Goal: Task Accomplishment & Management: Manage account settings

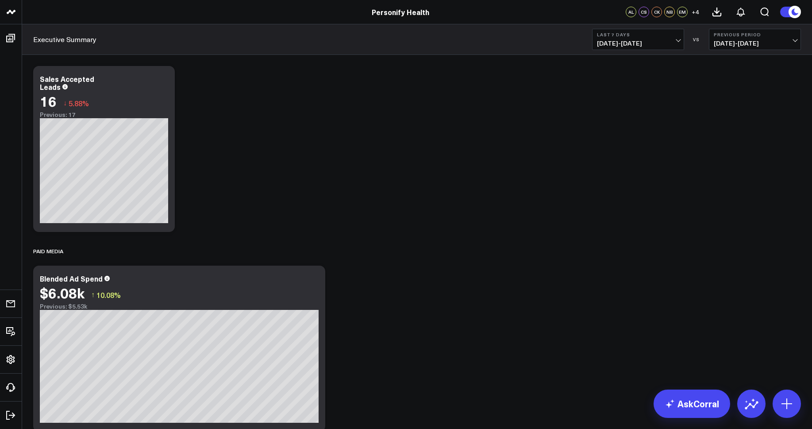
click at [697, 9] on span "+ 4" at bounding box center [696, 12] width 8 height 6
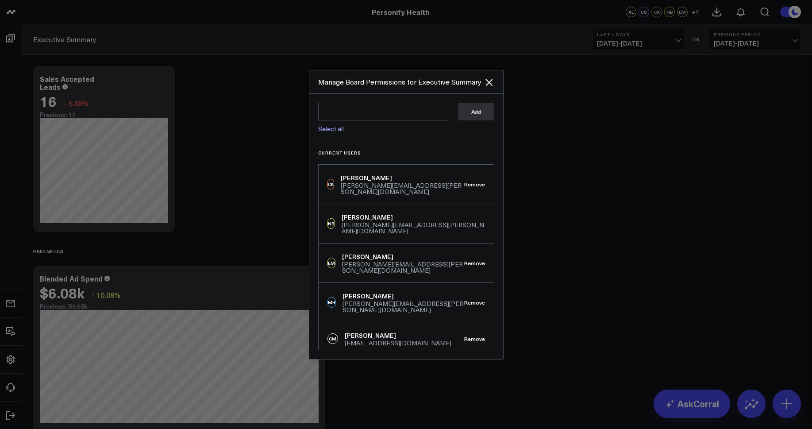
scroll to position [17, 0]
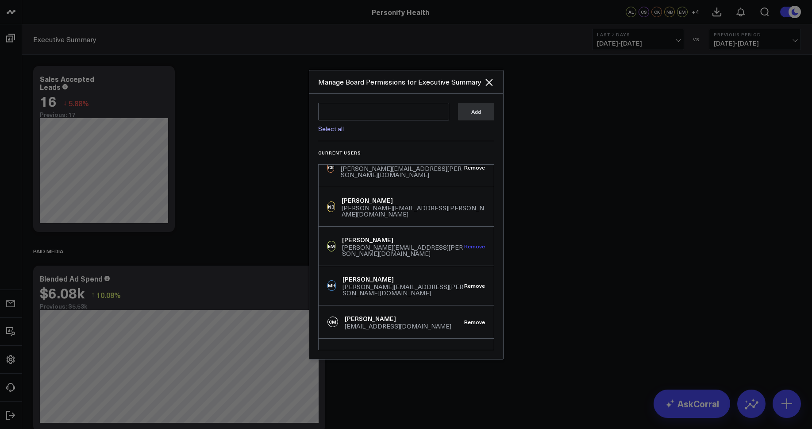
click at [474, 243] on button "Remove" at bounding box center [474, 246] width 21 height 6
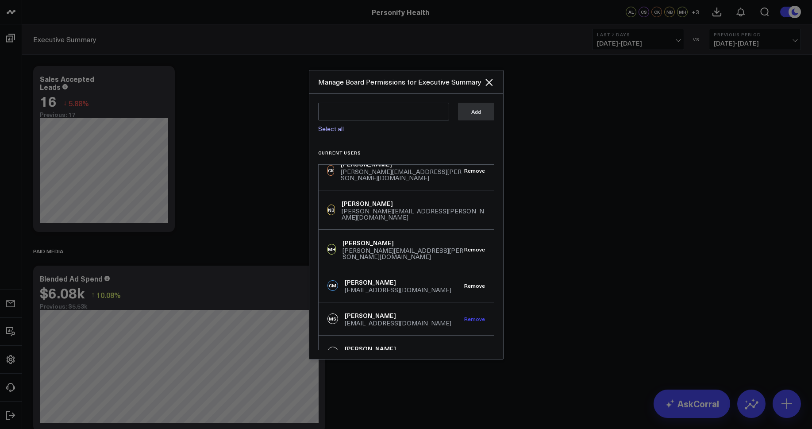
click at [467, 316] on button "Remove" at bounding box center [474, 319] width 21 height 6
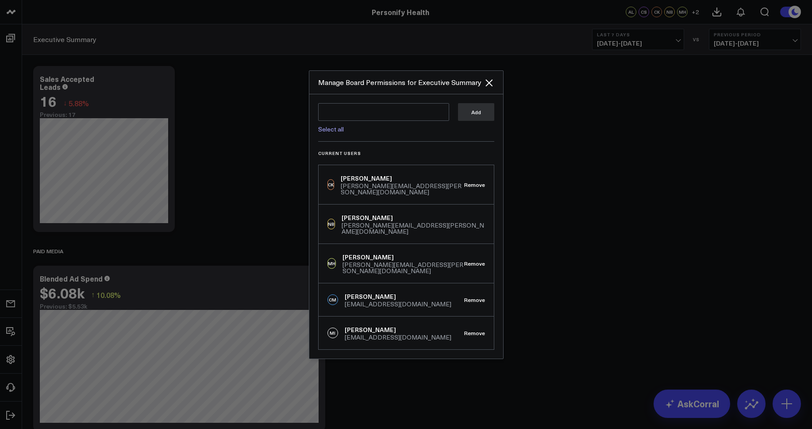
scroll to position [0, 0]
click at [476, 297] on button "Remove" at bounding box center [474, 300] width 21 height 6
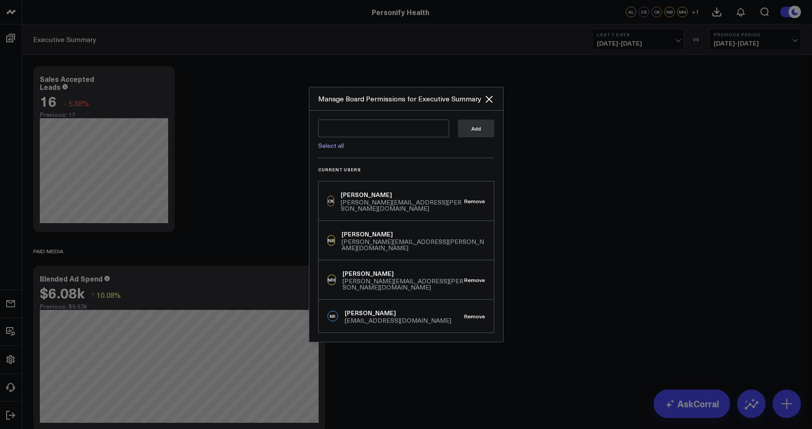
click at [481, 311] on div "MI Mirza Isakovic mirza.isakovic@personifyhealth.com Remove" at bounding box center [406, 316] width 175 height 33
click at [479, 313] on button "Remove" at bounding box center [474, 316] width 21 height 6
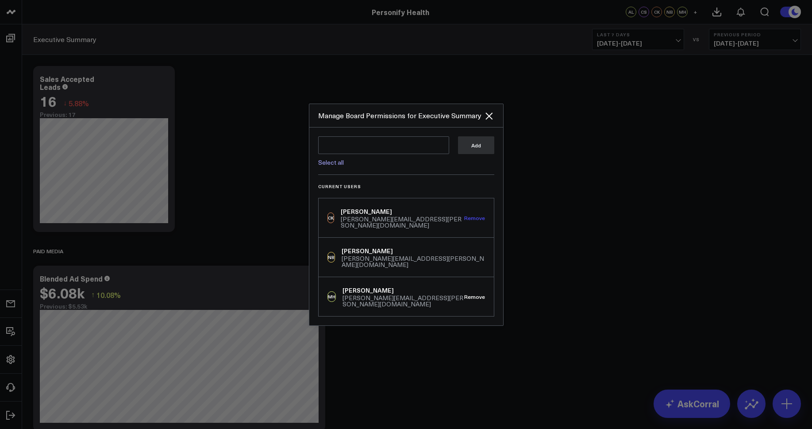
click at [478, 221] on button "Remove" at bounding box center [474, 218] width 21 height 6
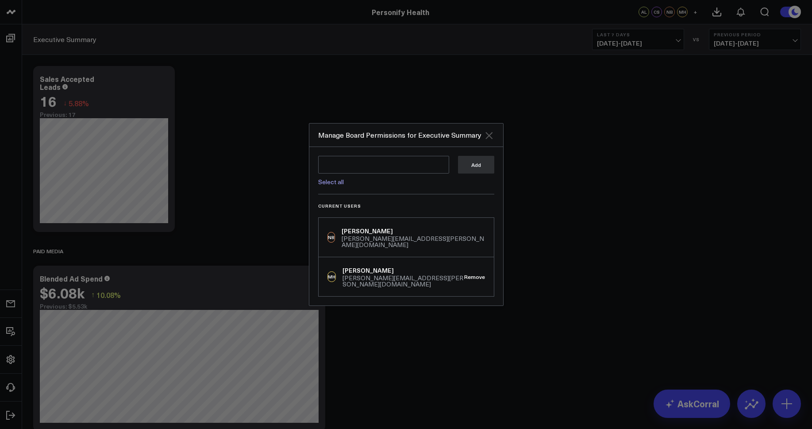
click at [489, 139] on icon "Close" at bounding box center [489, 135] width 7 height 7
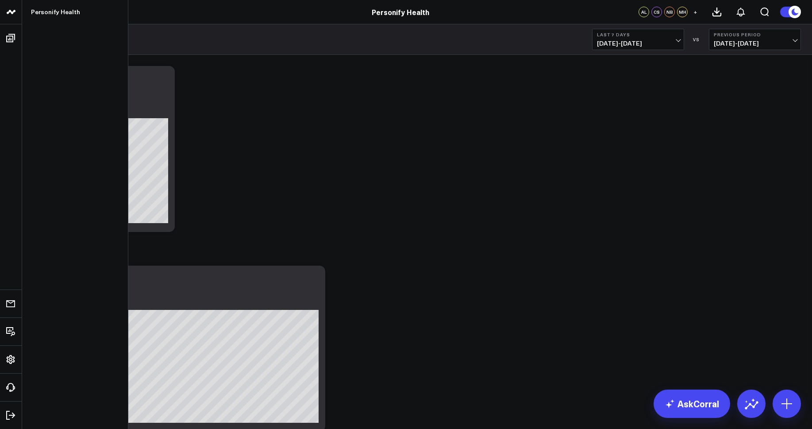
click at [12, 12] on icon at bounding box center [10, 12] width 4 height 4
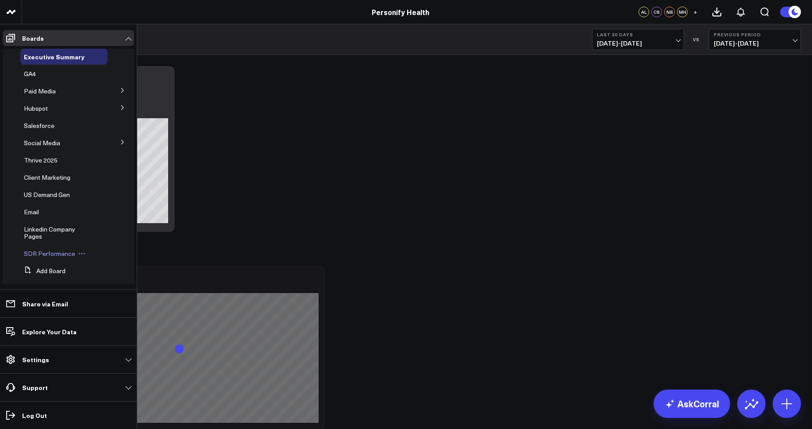
click at [47, 254] on span "SDR Performance" at bounding box center [49, 253] width 51 height 8
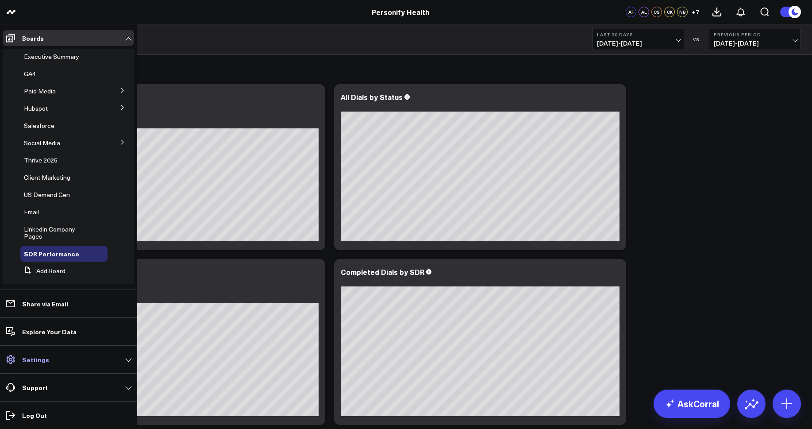
click at [27, 360] on p "Settings" at bounding box center [35, 359] width 27 height 7
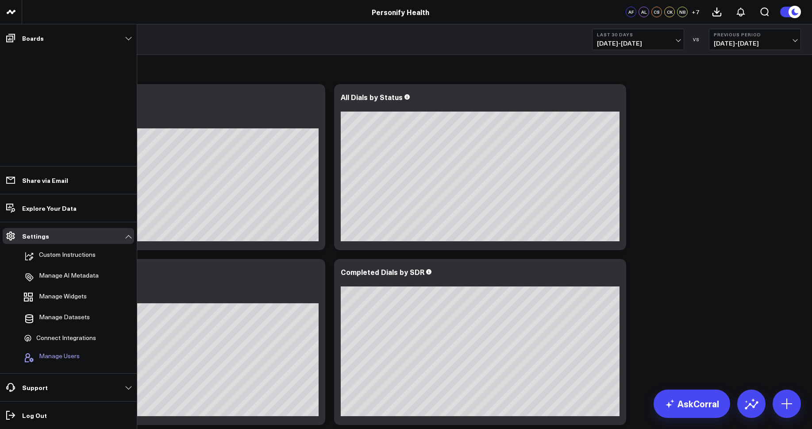
click at [63, 358] on span "Manage Users" at bounding box center [59, 357] width 41 height 11
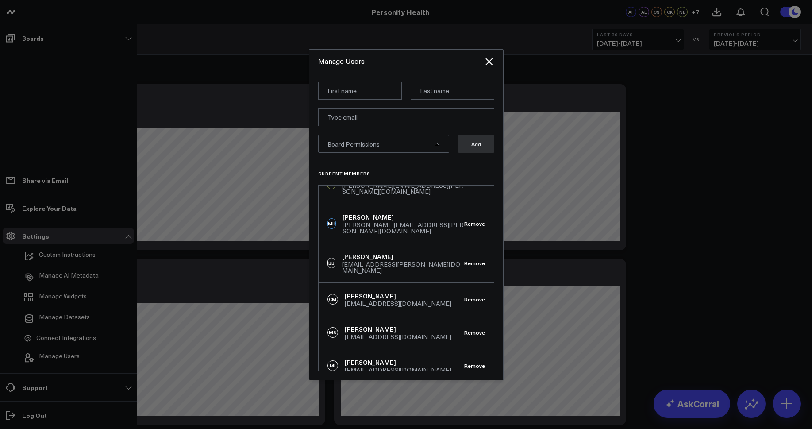
scroll to position [113, 0]
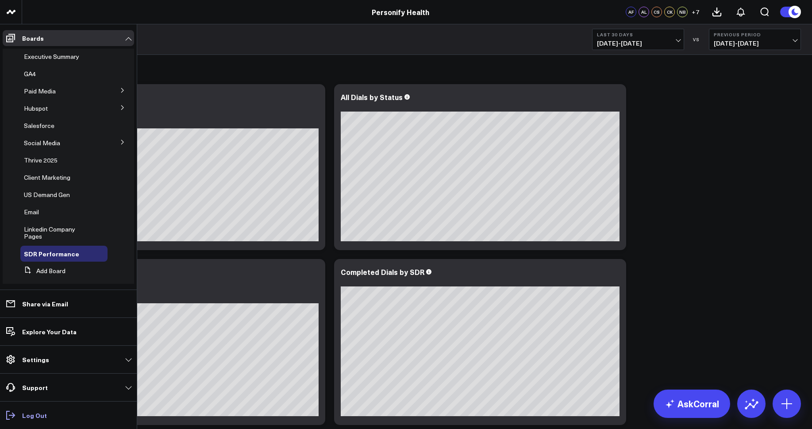
click at [39, 420] on link "Log Out" at bounding box center [68, 415] width 131 height 16
click at [35, 363] on p "Settings" at bounding box center [35, 359] width 27 height 7
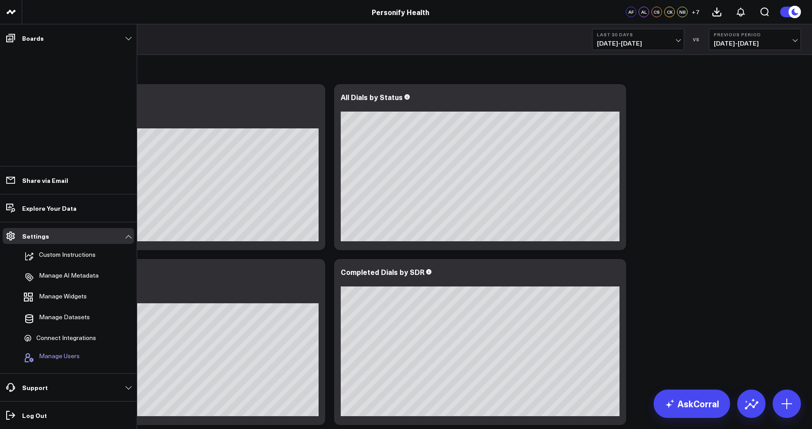
click at [61, 357] on span "Manage Users" at bounding box center [59, 357] width 41 height 11
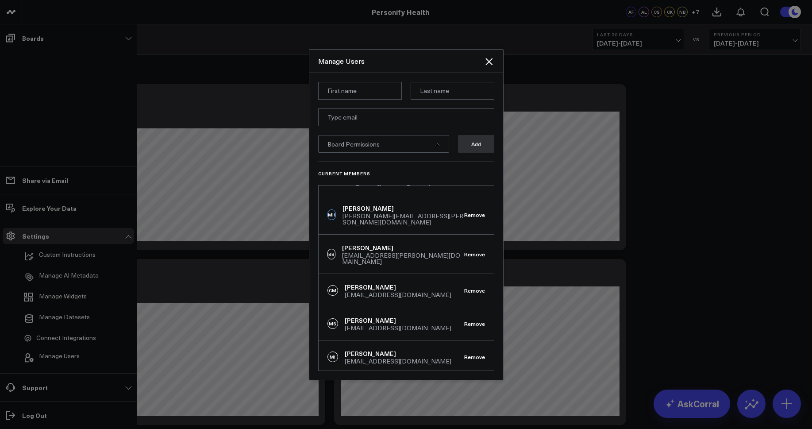
scroll to position [113, 0]
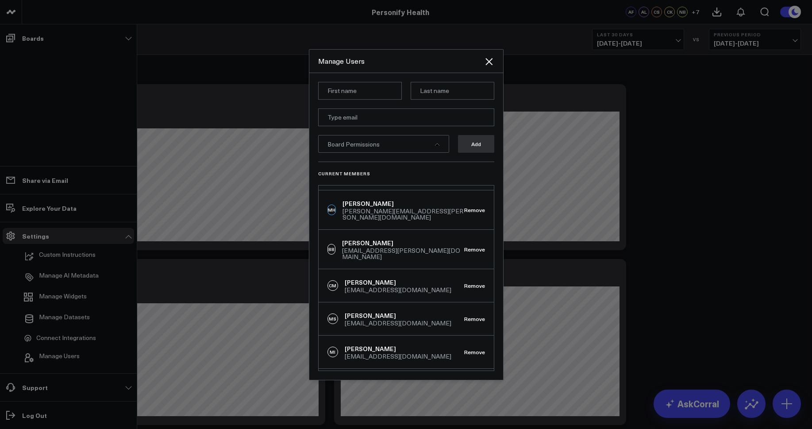
click at [423, 145] on div "Board Permissions" at bounding box center [383, 144] width 131 height 18
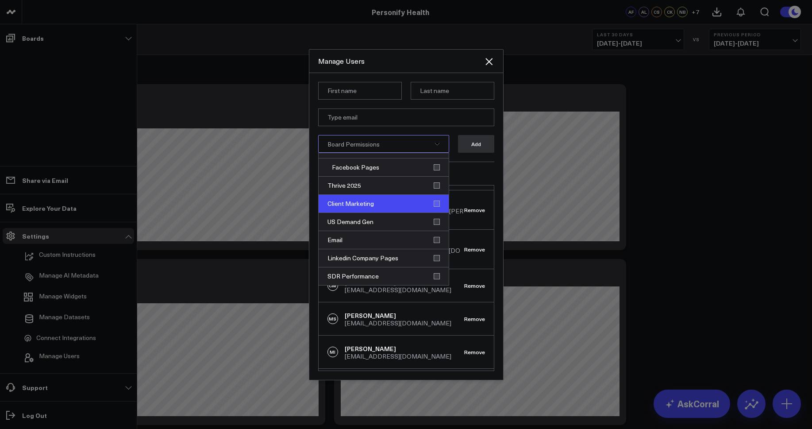
scroll to position [0, 0]
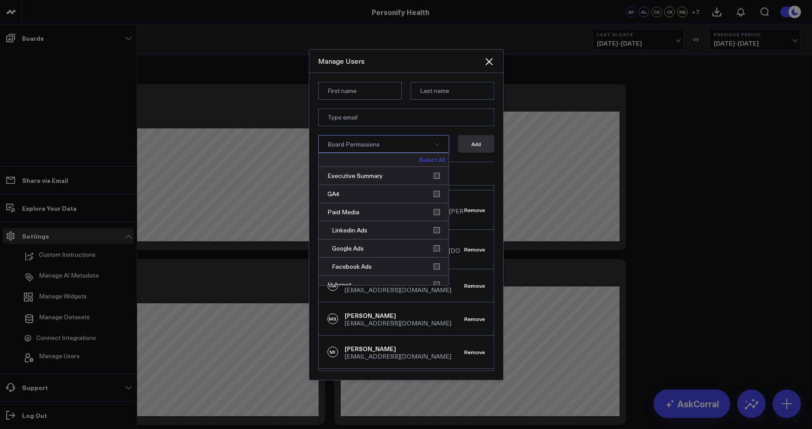
click at [434, 162] on link "Select All" at bounding box center [432, 160] width 26 height 6
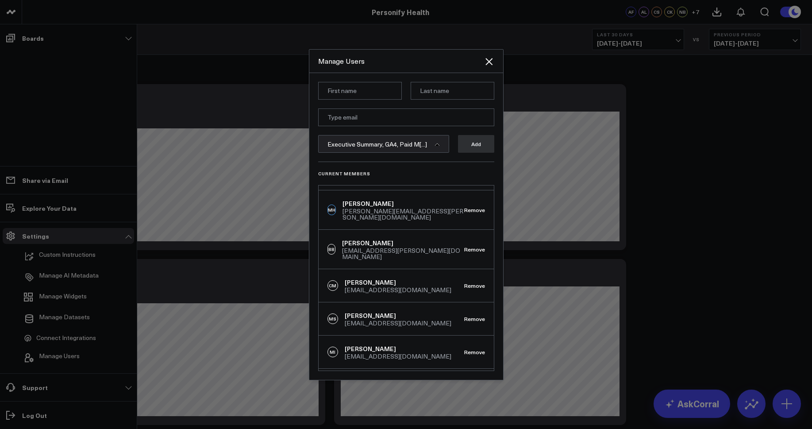
click at [484, 169] on div "Current Members CK [PERSON_NAME] [PERSON_NAME][EMAIL_ADDRESS][PERSON_NAME][DOMA…" at bounding box center [406, 266] width 176 height 209
click at [490, 64] on icon "Close" at bounding box center [489, 61] width 11 height 11
